Goal: Communication & Community: Answer question/provide support

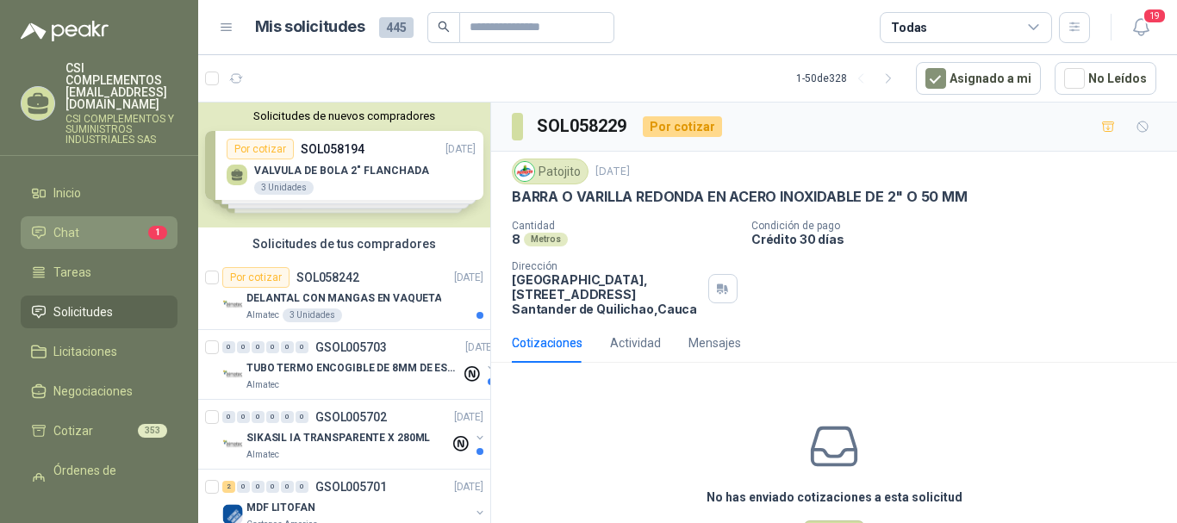
click at [64, 223] on span "Chat" at bounding box center [66, 232] width 26 height 19
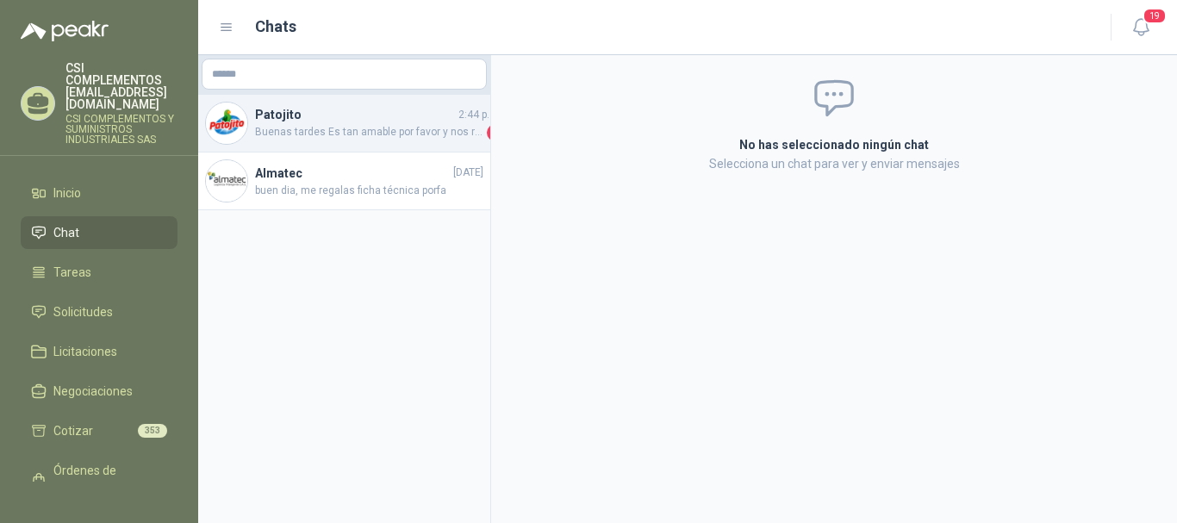
click at [370, 141] on div "Patojito 2:44 p. m. Buenas tardes Es tan amable por favor y nos regala foto del…" at bounding box center [344, 124] width 292 height 58
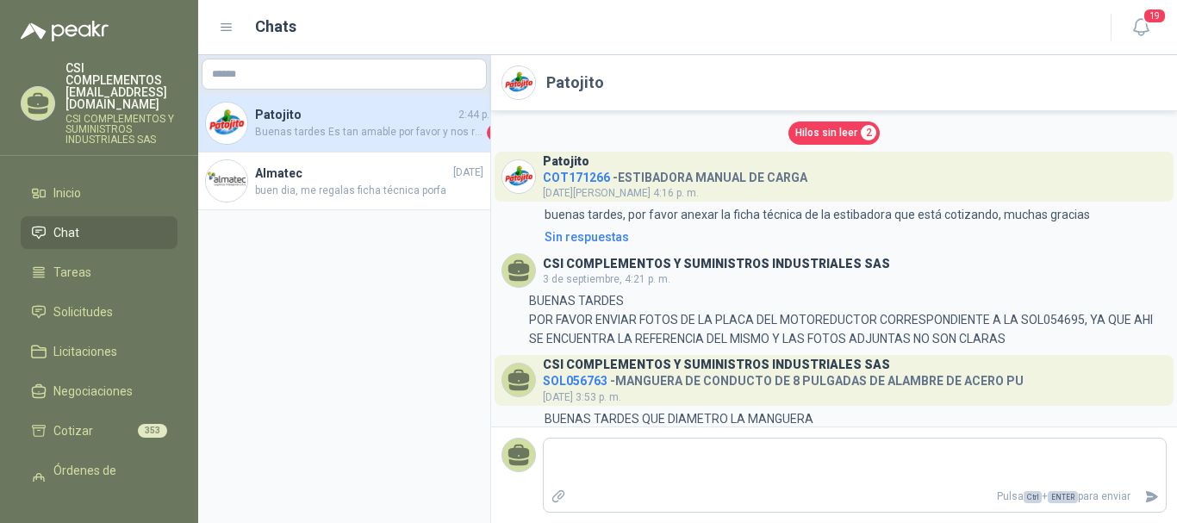
scroll to position [693, 0]
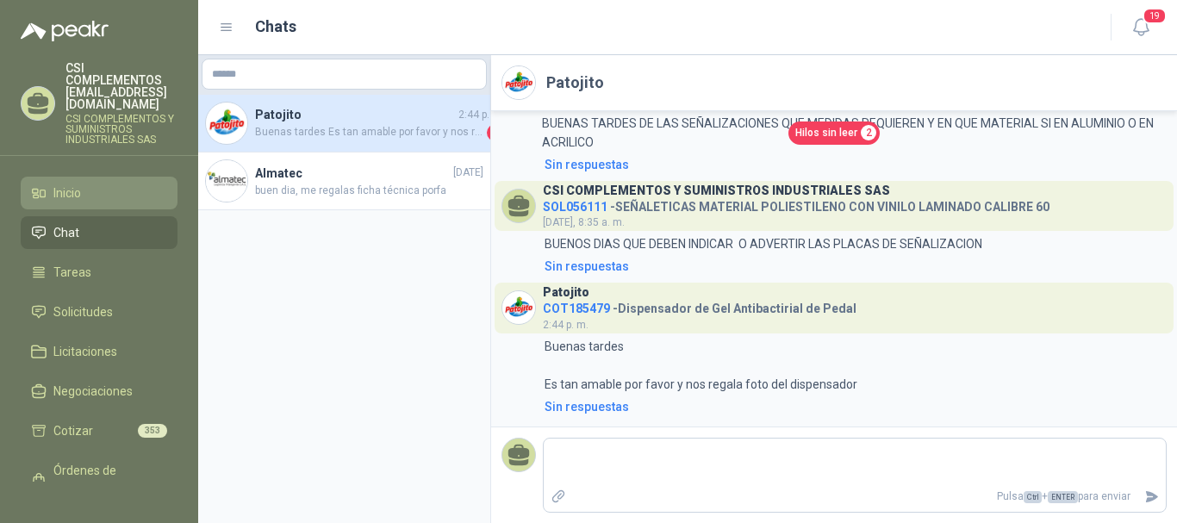
click at [88, 183] on li "Inicio" at bounding box center [99, 192] width 136 height 19
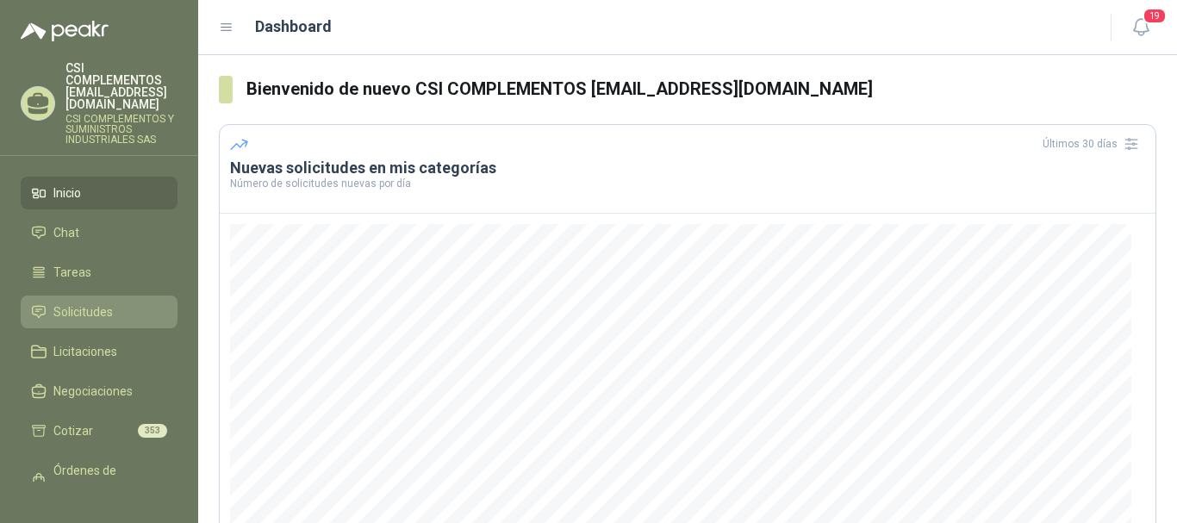
click at [90, 302] on span "Solicitudes" at bounding box center [82, 311] width 59 height 19
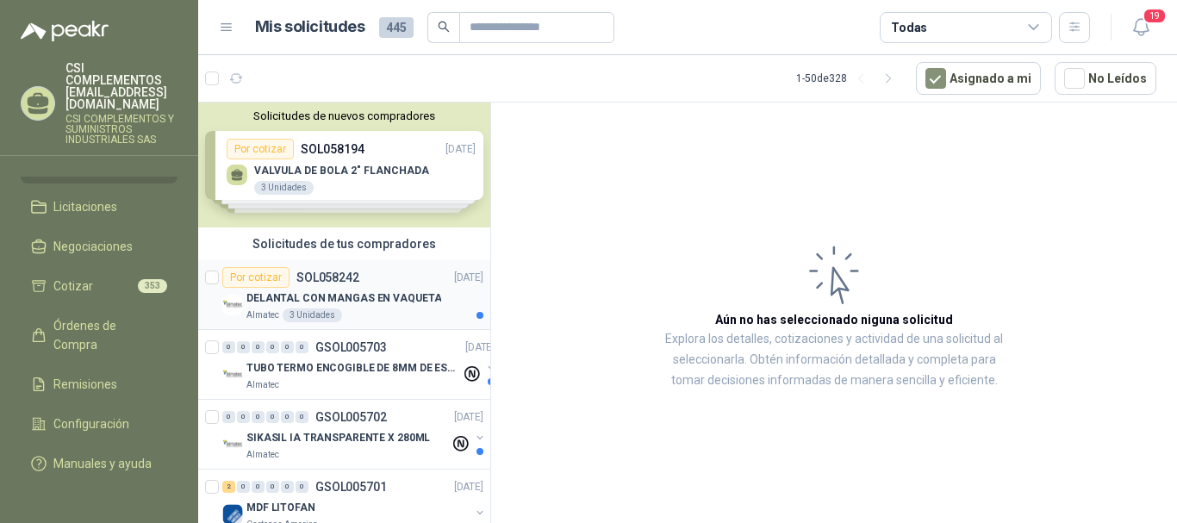
click at [325, 283] on p "SOL058242" at bounding box center [327, 277] width 63 height 12
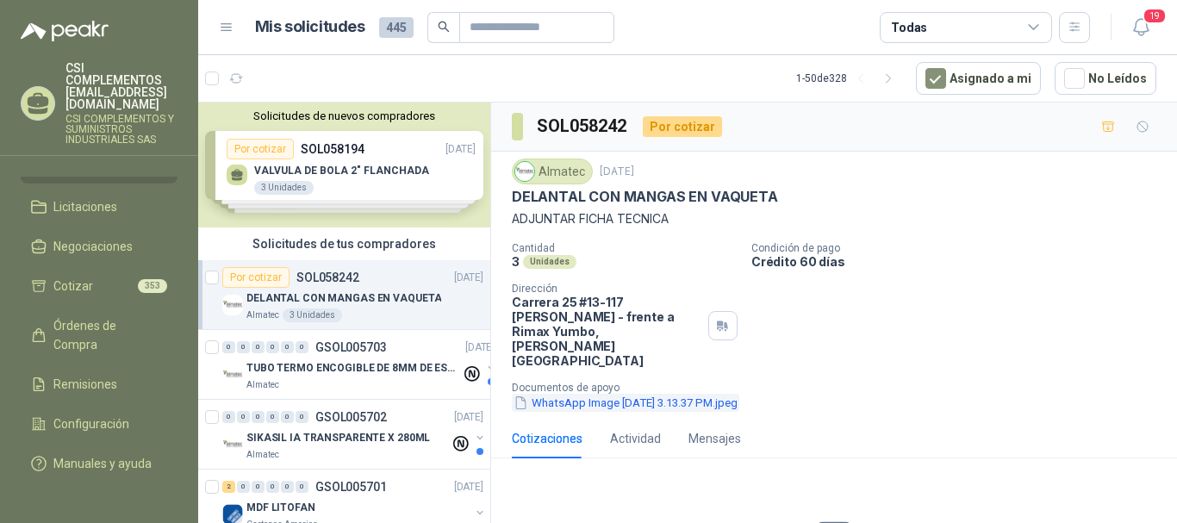
click at [648, 394] on button "WhatsApp Image [DATE] 3.13.37 PM.jpeg" at bounding box center [625, 403] width 227 height 18
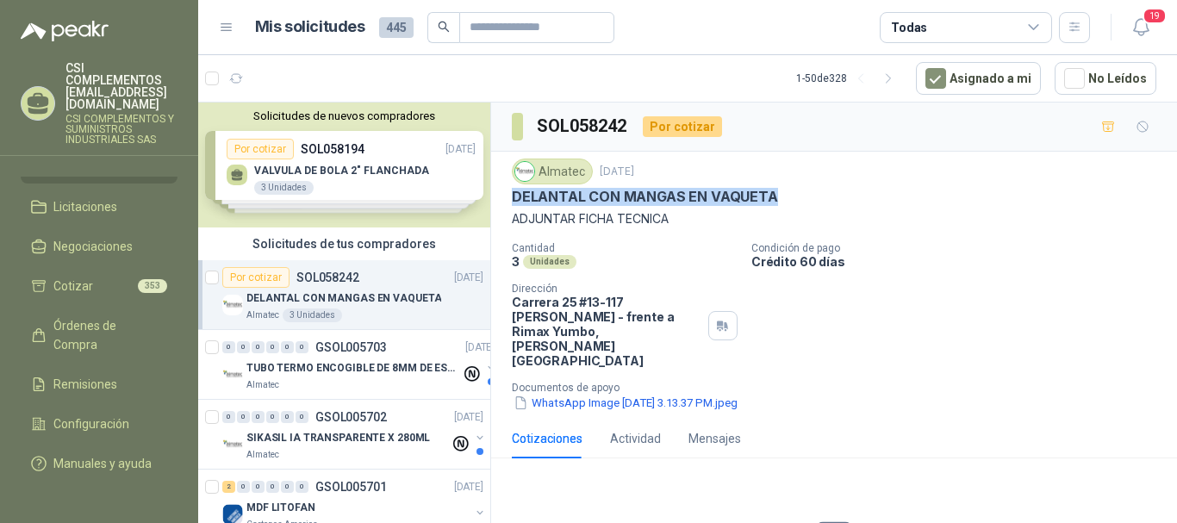
drag, startPoint x: 504, startPoint y: 193, endPoint x: 786, endPoint y: 197, distance: 281.7
click at [786, 197] on div "Almatec [DATE] DELANTAL CON MANGAS EN VAQUETA  ADJUNTAR FICHA TECNICA Cantidad…" at bounding box center [834, 285] width 686 height 267
copy p "DELANTAL CON MANGAS EN VAQUETA"
click at [338, 379] on div "Almatec" at bounding box center [353, 385] width 214 height 14
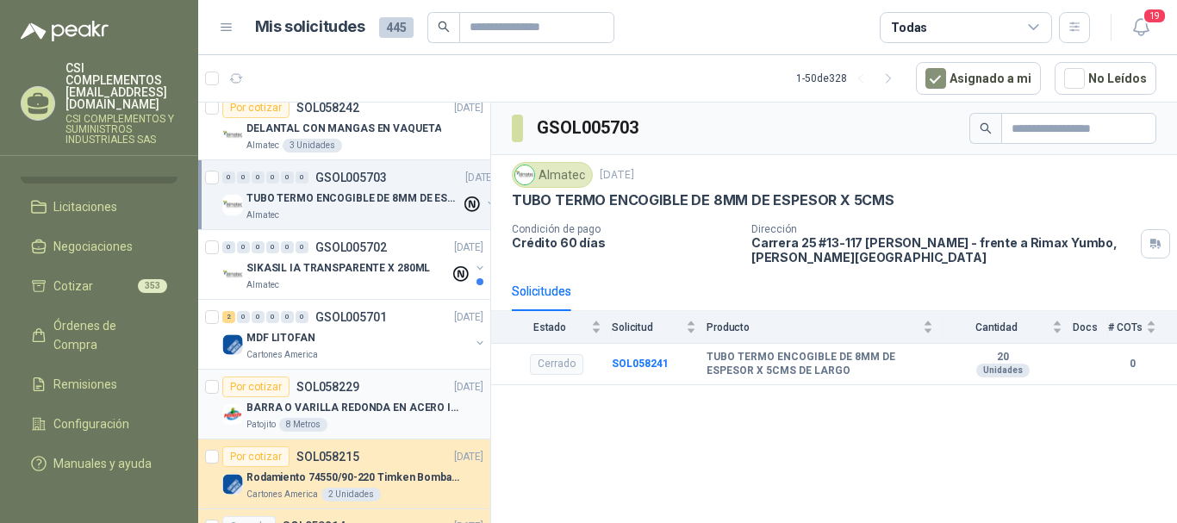
scroll to position [172, 0]
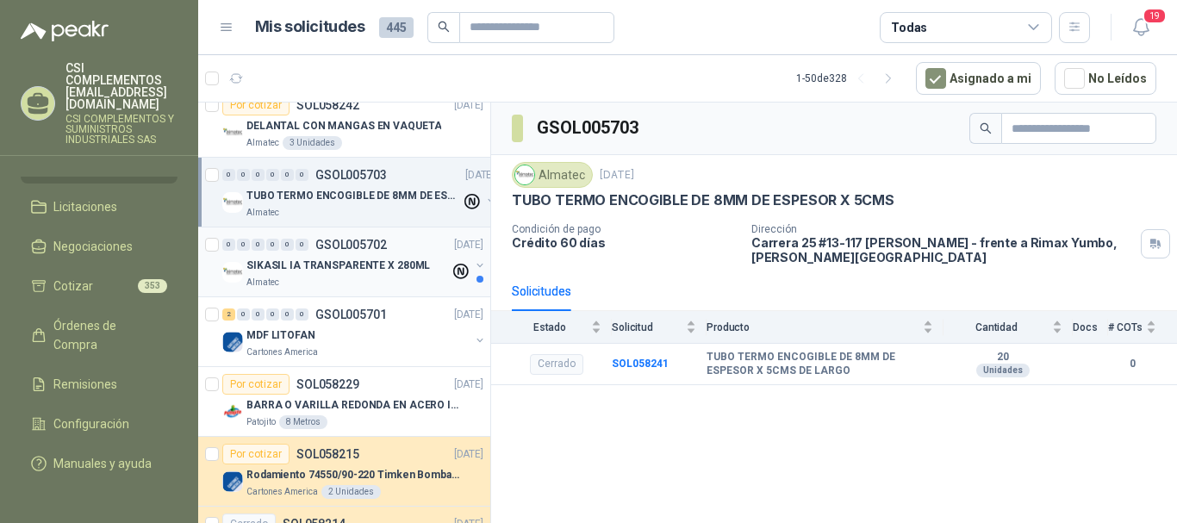
click at [254, 280] on p "Almatec" at bounding box center [262, 283] width 33 height 14
